Goal: Information Seeking & Learning: Check status

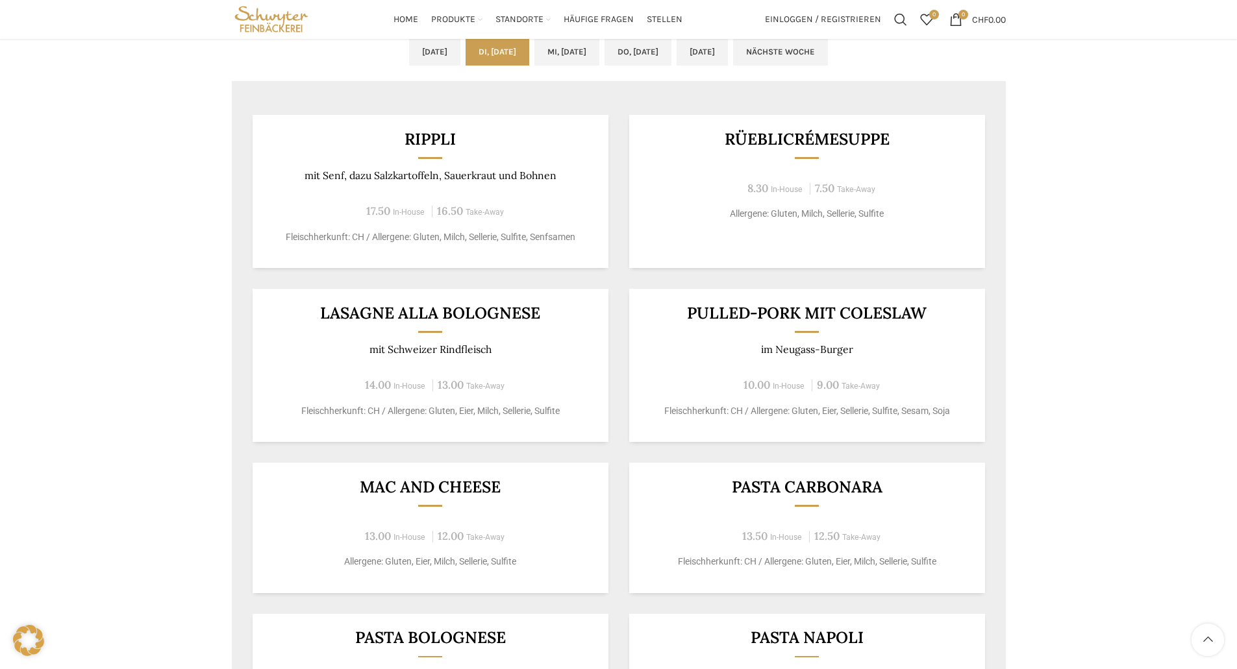
scroll to position [519, 0]
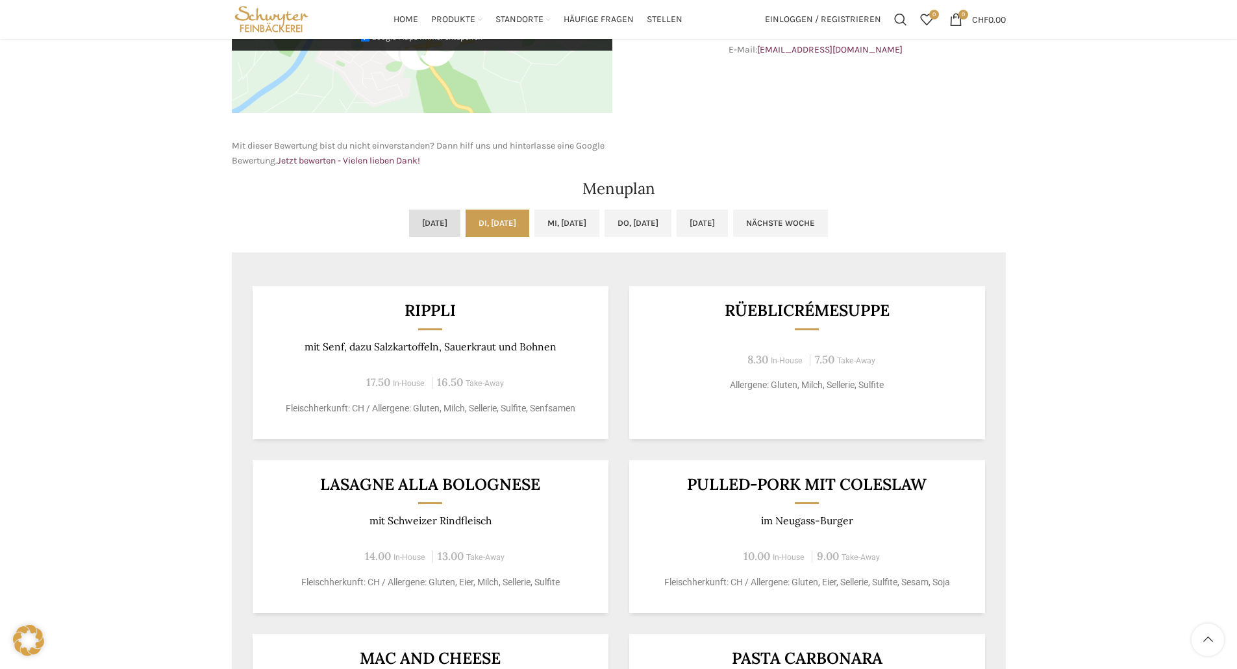
click at [409, 219] on link "[DATE]" at bounding box center [434, 223] width 51 height 27
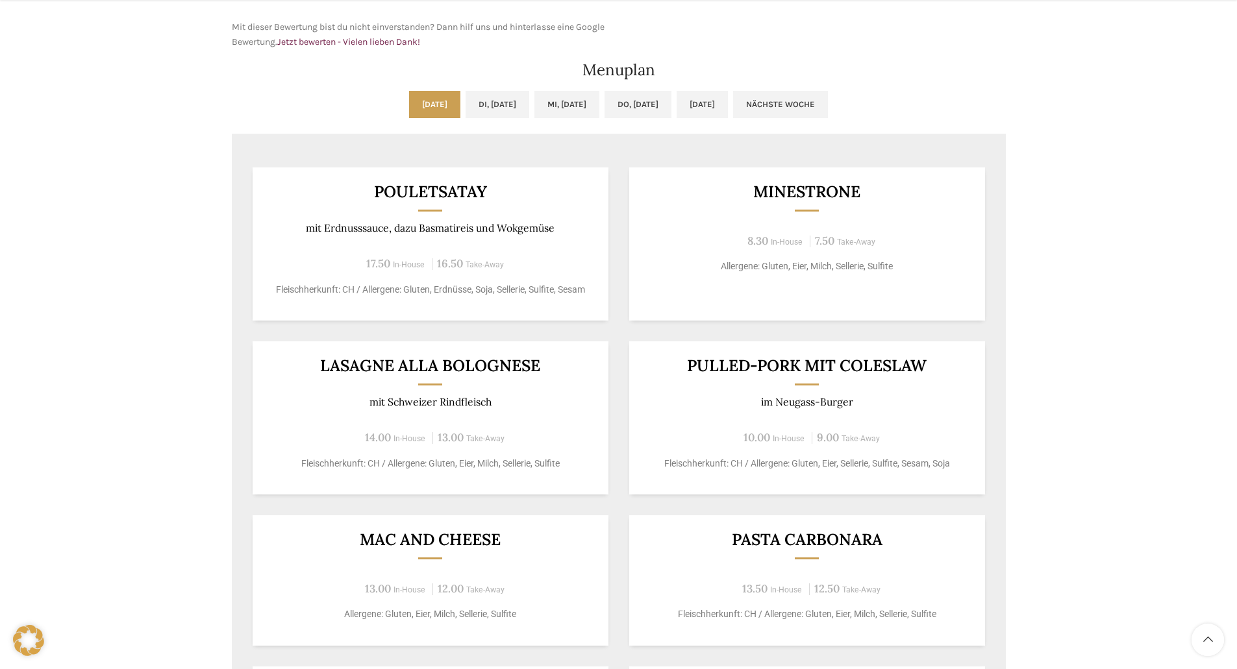
scroll to position [649, 0]
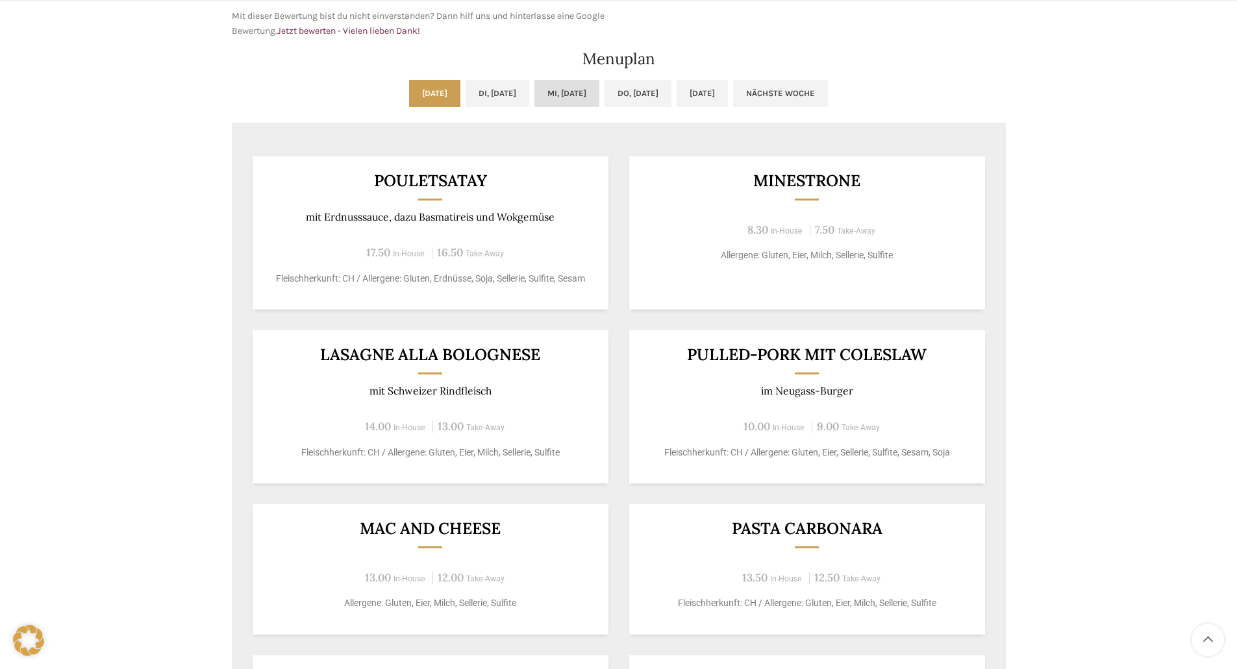
click at [564, 96] on link "Mi, [DATE]" at bounding box center [566, 93] width 65 height 27
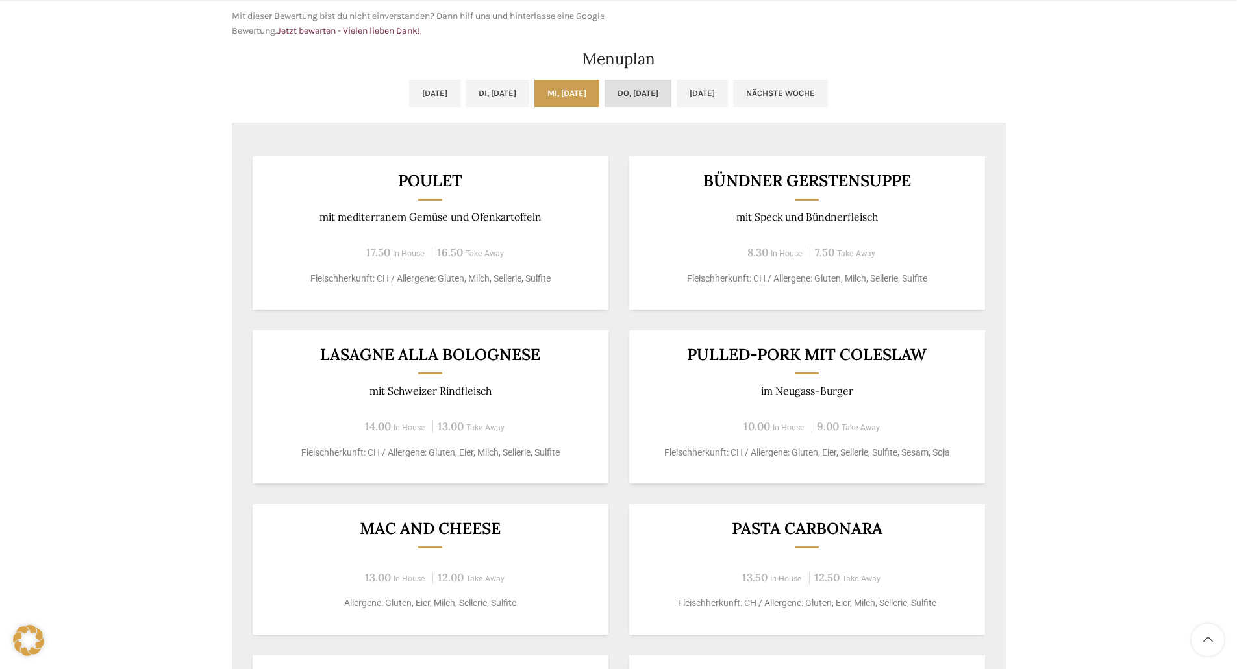
click at [654, 95] on link "Do, [DATE]" at bounding box center [637, 93] width 67 height 27
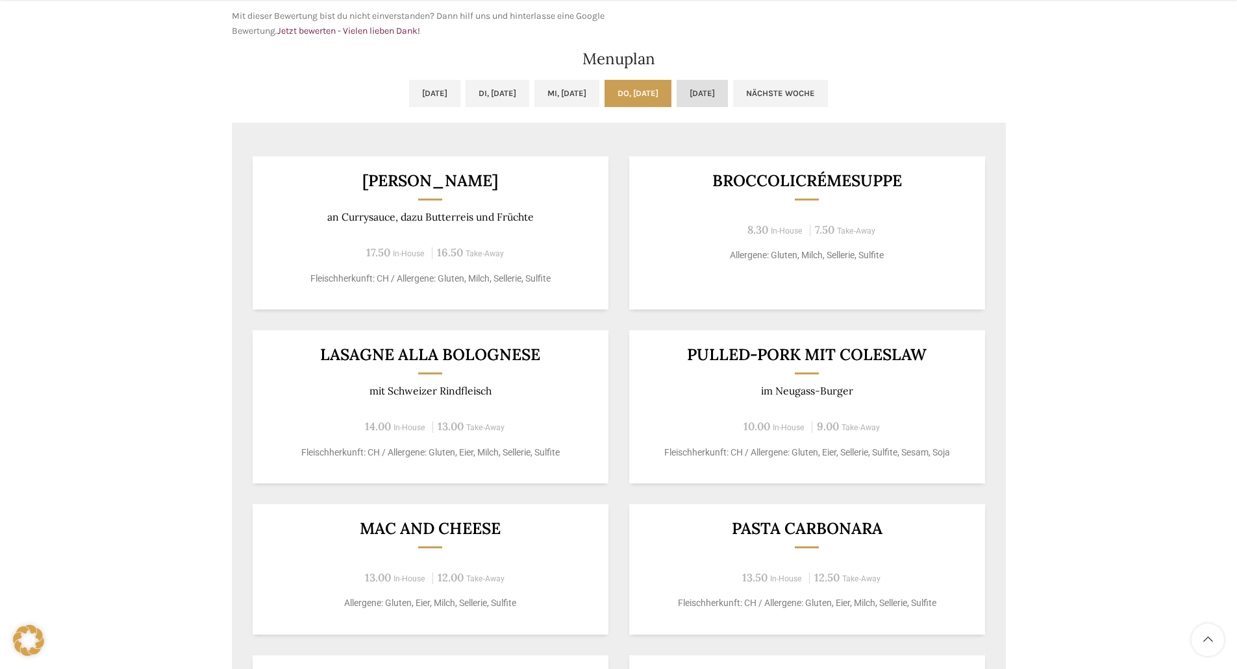
click at [727, 95] on link "[DATE]" at bounding box center [702, 93] width 51 height 27
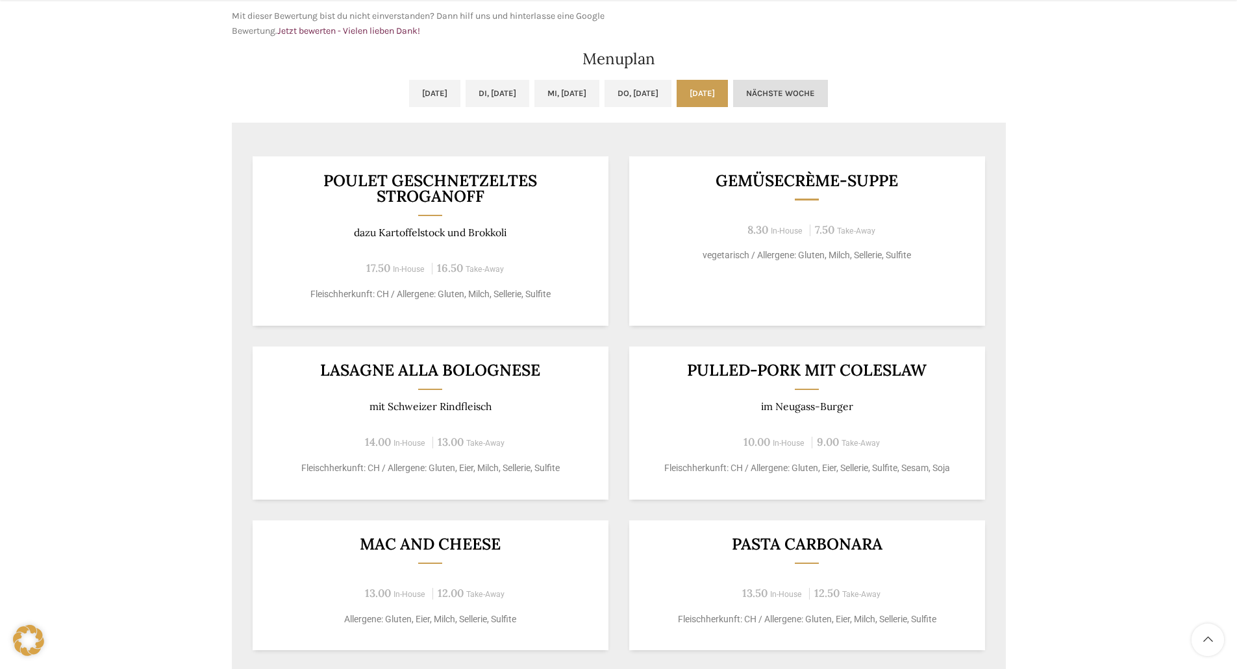
click at [801, 95] on link "Nächste Woche" at bounding box center [780, 93] width 95 height 27
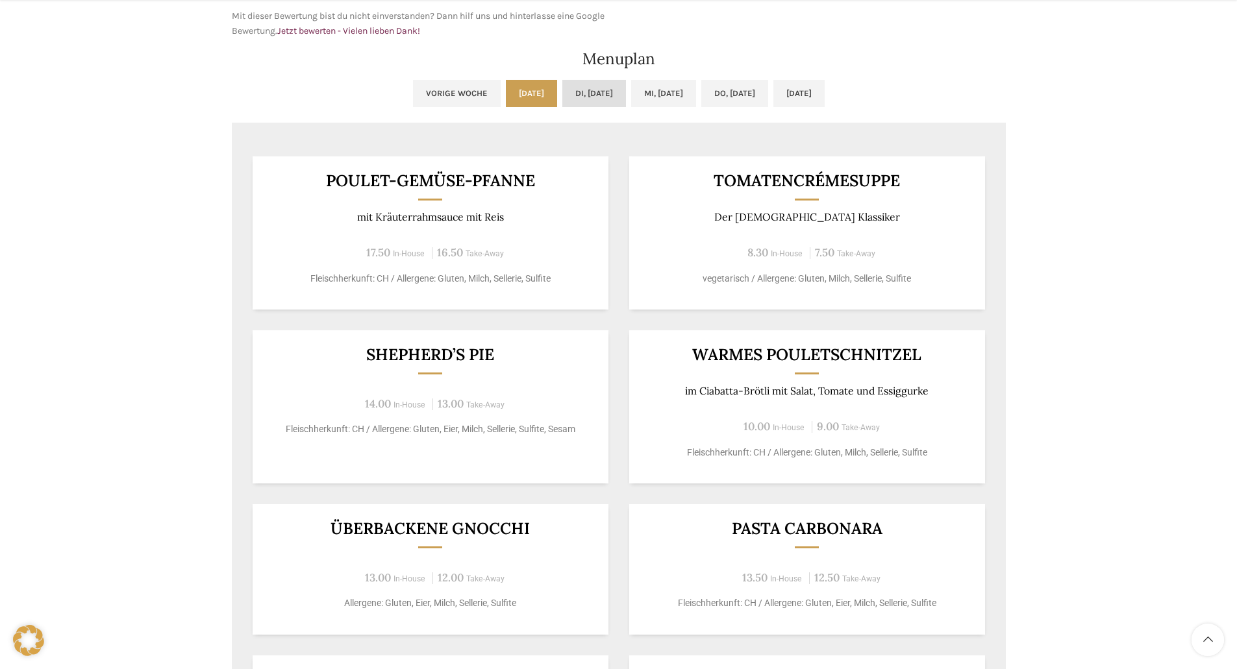
click at [568, 97] on link "Di, [DATE]" at bounding box center [594, 93] width 64 height 27
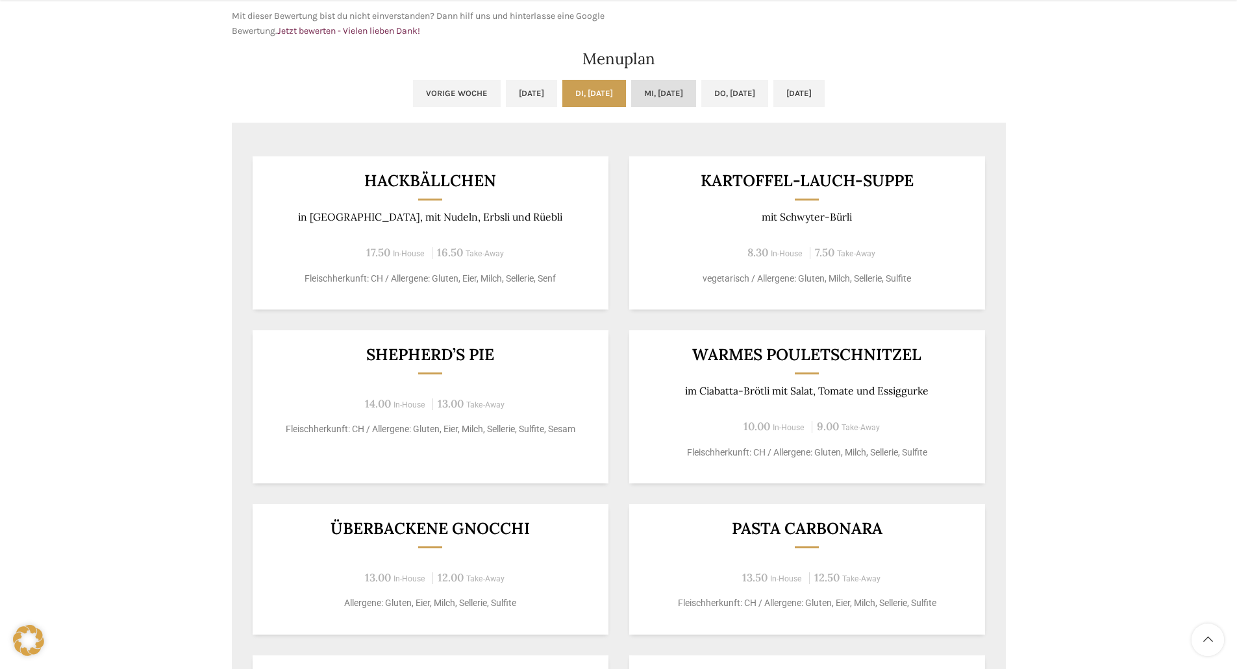
click at [671, 99] on link "Mi, [DATE]" at bounding box center [663, 93] width 65 height 27
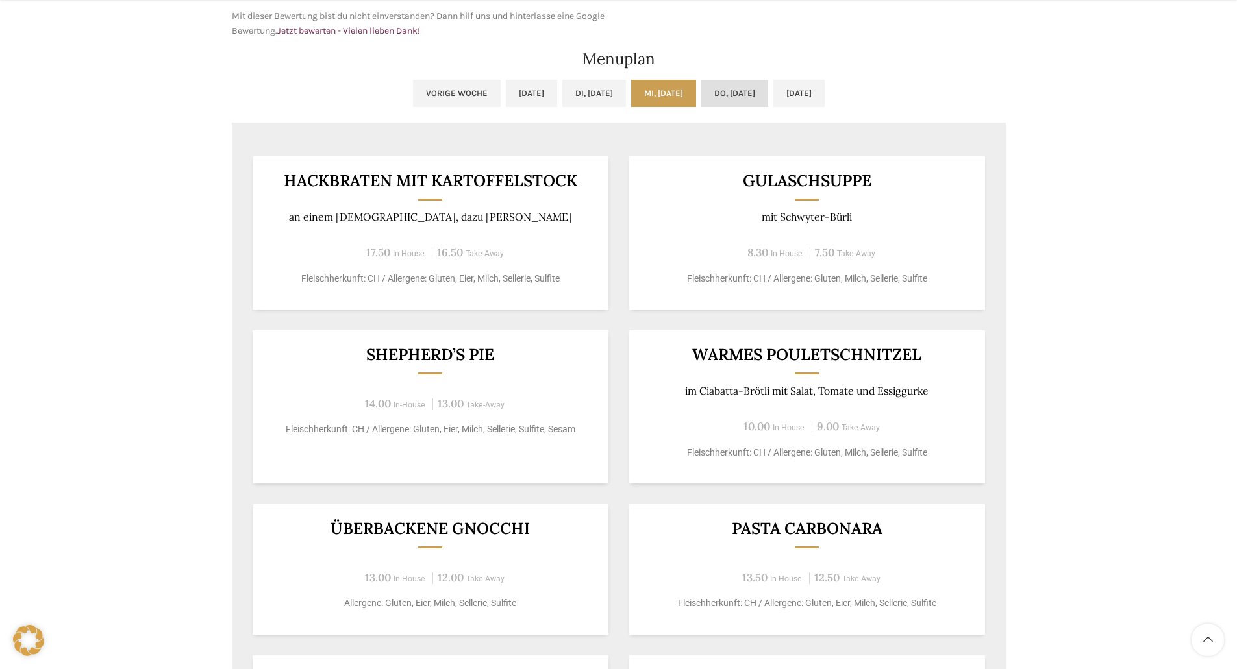
click at [722, 101] on link "Do, [DATE]" at bounding box center [734, 93] width 67 height 27
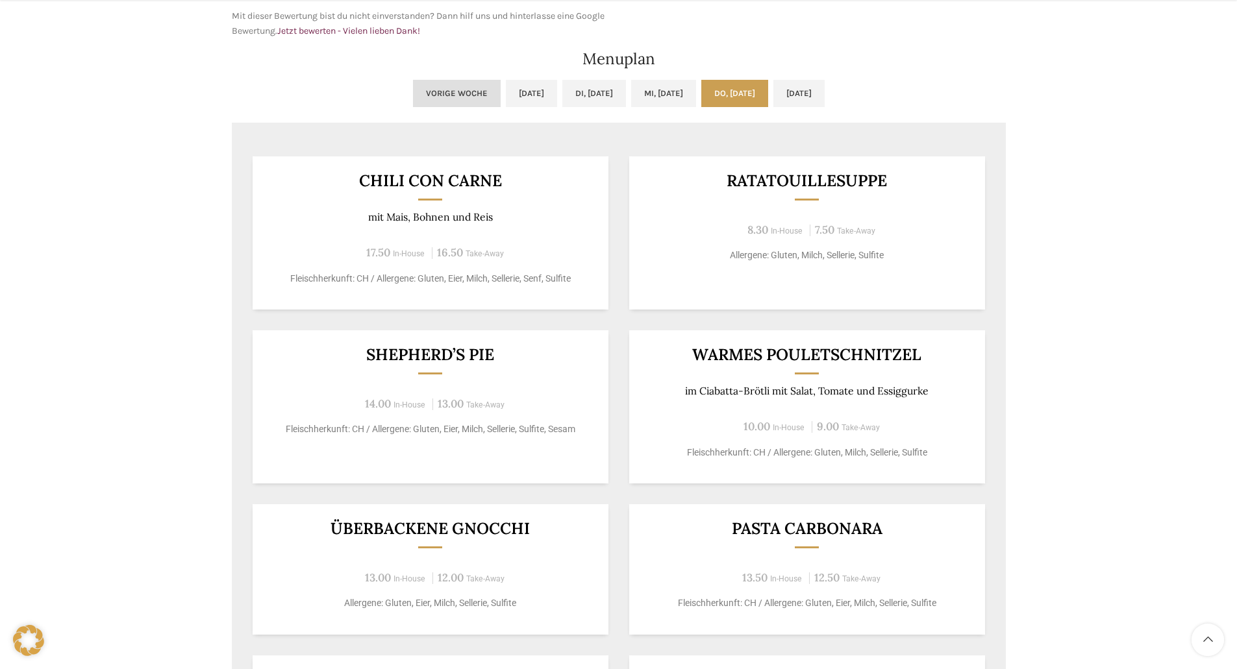
click at [413, 88] on link "Vorige Woche" at bounding box center [457, 93] width 88 height 27
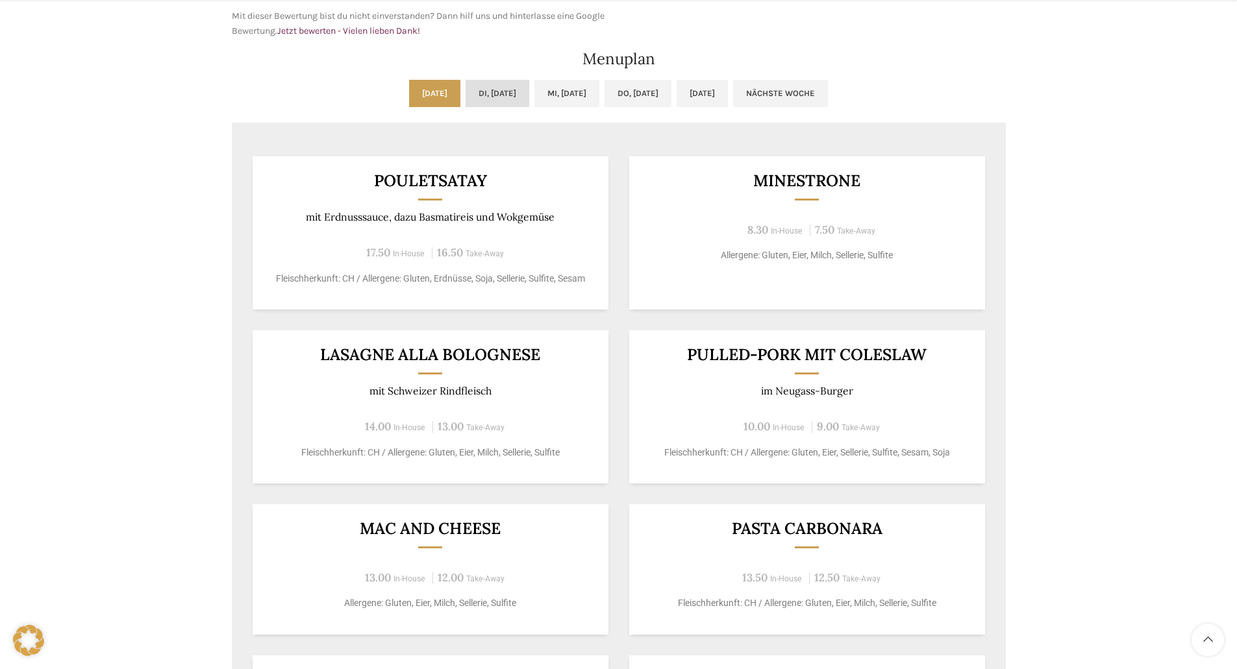
click at [477, 89] on link "Di, [DATE]" at bounding box center [498, 93] width 64 height 27
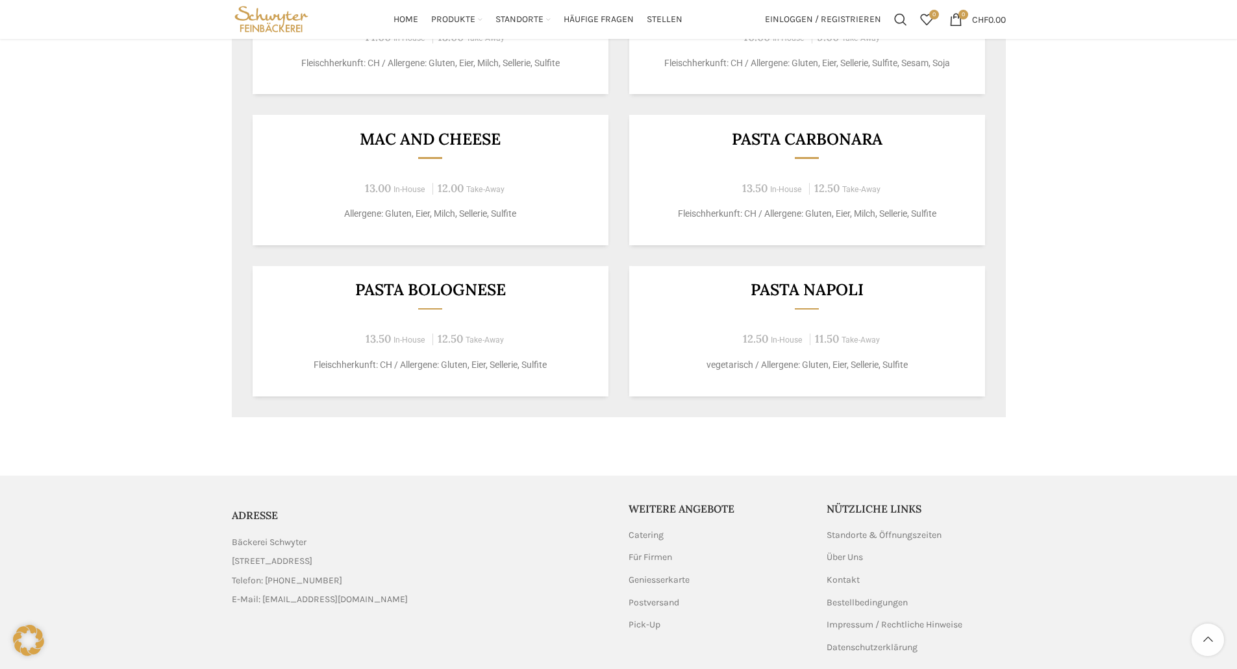
scroll to position [519, 0]
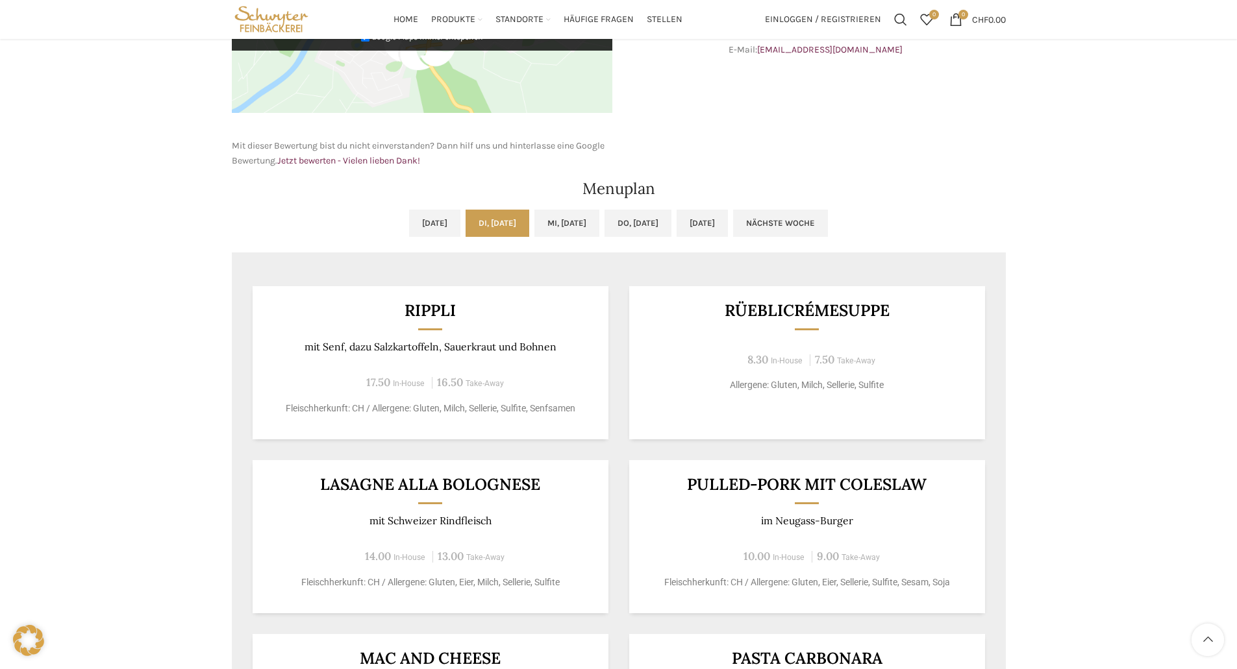
click at [144, 198] on div "Backstubenbistro Schuppis Wochentag ÖFFNUNGSZEITEN [PERSON_NAME] 06:00 - 16:30 …" at bounding box center [618, 284] width 1237 height 1369
